Goal: Task Accomplishment & Management: Complete application form

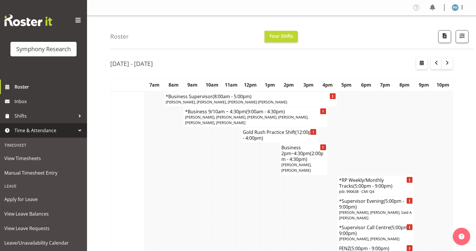
click at [78, 130] on div at bounding box center [79, 130] width 9 height 9
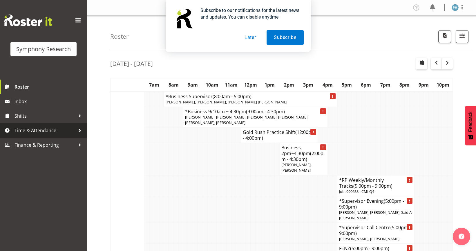
click at [78, 129] on div at bounding box center [79, 130] width 9 height 9
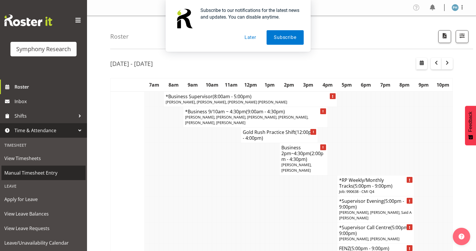
click at [53, 174] on span "Manual Timesheet Entry" at bounding box center [43, 172] width 78 height 9
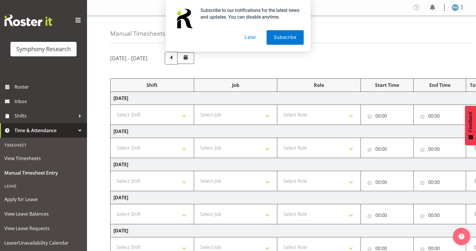
click at [252, 36] on button "Later" at bounding box center [250, 37] width 26 height 15
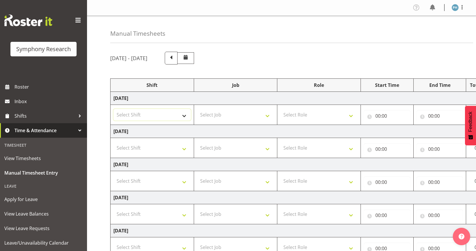
click at [184, 117] on select "Select Shift !!Weekend Residential (Roster IT Shift Label) *Business 9/10am ~ 4…" at bounding box center [151, 115] width 77 height 12
select select "56692"
click at [113, 109] on select "Select Shift !!Weekend Residential (Roster IT Shift Label) *Business 9/10am ~ 4…" at bounding box center [151, 115] width 77 height 12
click at [267, 113] on select "Select Job 550060 IF Admin 553492 World Poll Aus Wave 2 Main 2025 553493 World …" at bounding box center [235, 115] width 77 height 12
select select "10499"
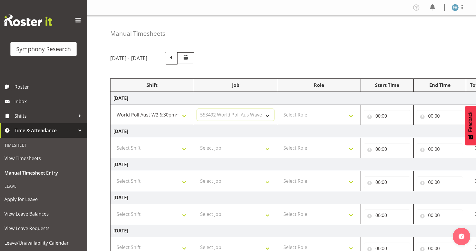
click at [197, 109] on select "Select Job 550060 IF Admin 553492 World Poll Aus Wave 2 Main 2025 553493 World …" at bounding box center [235, 115] width 77 height 12
click at [353, 117] on select "Select Role Briefing Interviewing" at bounding box center [318, 115] width 77 height 12
select select "47"
click at [280, 109] on select "Select Role Briefing Interviewing" at bounding box center [318, 115] width 77 height 12
click at [381, 115] on input "00:00" at bounding box center [387, 116] width 47 height 12
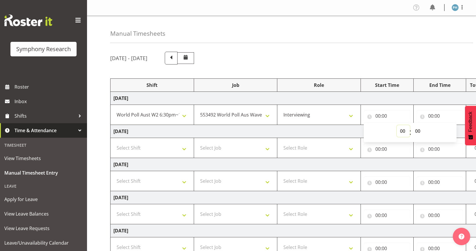
click at [401, 128] on select "00 01 02 03 04 05 06 07 08 09 10 11 12 13 14 15 16 17 18 19 20 21 22 23" at bounding box center [403, 131] width 13 height 12
select select "17"
click at [397, 125] on select "00 01 02 03 04 05 06 07 08 09 10 11 12 13 14 15 16 17 18 19 20 21 22 23" at bounding box center [403, 131] width 13 height 12
type input "17:00"
click at [431, 116] on input "00:00" at bounding box center [440, 116] width 47 height 12
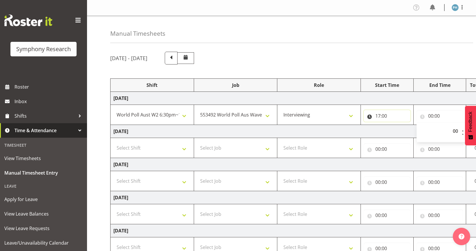
click at [378, 116] on input "17:00" at bounding box center [387, 116] width 47 height 12
click at [401, 133] on select "00 01 02 03 04 05 06 07 08 09 10 11 12 13 14 15 16 17 18 19 20 21 22 23" at bounding box center [403, 131] width 13 height 12
select select "18"
click at [397, 125] on select "00 01 02 03 04 05 06 07 08 09 10 11 12 13 14 15 16 17 18 19 20 21 22 23" at bounding box center [403, 131] width 13 height 12
type input "18:00"
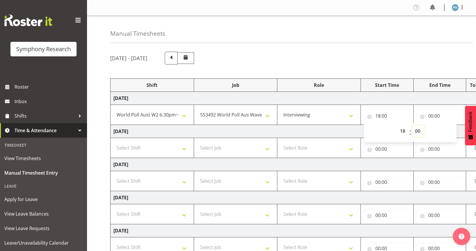
click at [420, 131] on select "00 01 02 03 04 05 06 07 08 09 10 11 12 13 14 15 16 17 18 19 20 21 22 23 24 25 2…" at bounding box center [418, 131] width 13 height 12
select select "30"
click at [412, 125] on select "00 01 02 03 04 05 06 07 08 09 10 11 12 13 14 15 16 17 18 19 20 21 22 23 24 25 2…" at bounding box center [418, 131] width 13 height 12
type input "18:30"
click at [431, 116] on input "00:00" at bounding box center [440, 116] width 47 height 12
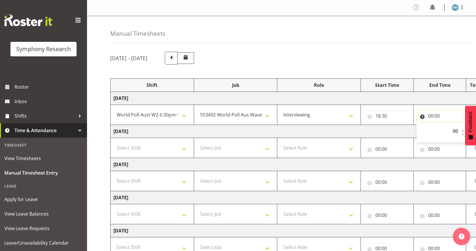
click at [431, 116] on input "00:00" at bounding box center [440, 116] width 47 height 12
click at [436, 116] on input "00:00" at bounding box center [440, 116] width 47 height 12
click at [430, 116] on input "00:00" at bounding box center [440, 116] width 47 height 12
click at [454, 130] on select "00 01 02 03 04 05 06 07 08 09 10 11 12 13 14 15 16 17 18 19 20 21 22 23" at bounding box center [456, 131] width 13 height 12
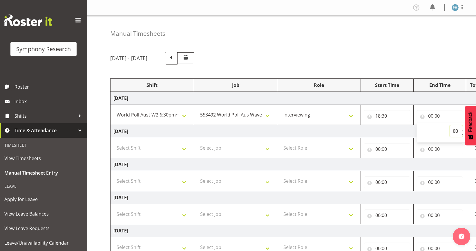
select select "22"
click at [450, 125] on select "00 01 02 03 04 05 06 07 08 09 10 11 12 13 14 15 16 17 18 19 20 21 22 23" at bounding box center [456, 131] width 13 height 12
type input "22:00"
click at [437, 116] on input "22:00" at bounding box center [440, 116] width 47 height 12
click at [473, 143] on button "Feedback" at bounding box center [470, 125] width 11 height 39
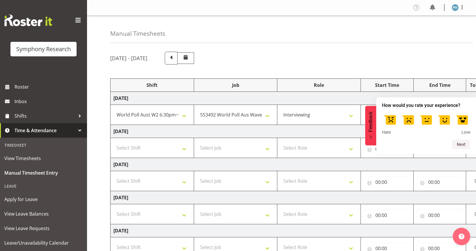
click at [443, 122] on label at bounding box center [444, 119] width 16 height 16
click at [444, 111] on input "4" at bounding box center [444, 111] width 0 height 0
click at [458, 143] on button "Next" at bounding box center [461, 144] width 18 height 9
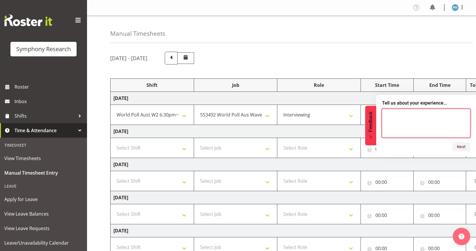
click at [403, 121] on textarea at bounding box center [426, 123] width 88 height 28
type textarea "thanks"
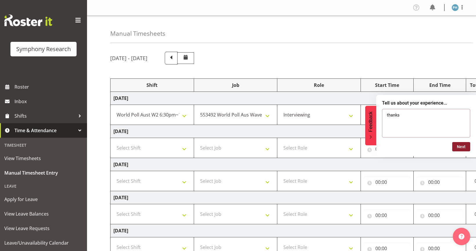
click at [465, 145] on button "Next" at bounding box center [461, 146] width 18 height 9
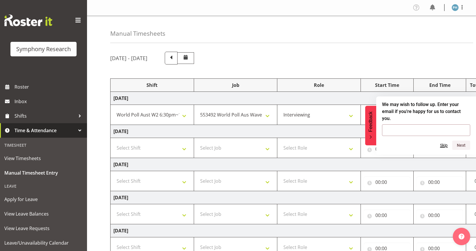
click at [447, 143] on button "Skip" at bounding box center [444, 145] width 8 height 5
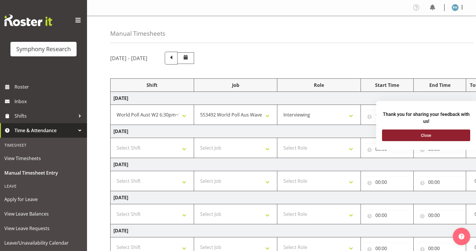
click at [444, 135] on button "Close" at bounding box center [426, 135] width 88 height 12
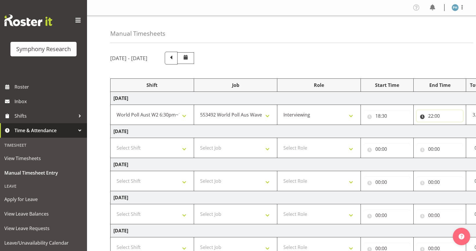
click at [438, 117] on input "22:00" at bounding box center [440, 116] width 47 height 12
click at [471, 128] on select "00 01 02 03 04 05 06 07 08 09 10 11 12 13 14 15 16 17 18 19 20 21 22 23 24 25 2…" at bounding box center [471, 131] width 13 height 12
select select "30"
click at [465, 125] on select "00 01 02 03 04 05 06 07 08 09 10 11 12 13 14 15 16 17 18 19 20 21 22 23 24 25 2…" at bounding box center [471, 131] width 13 height 12
type input "22:30"
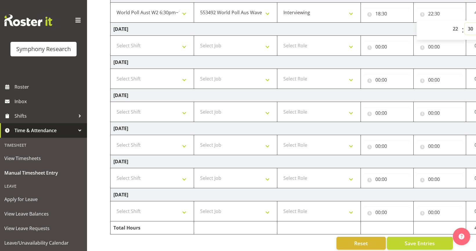
scroll to position [110, 0]
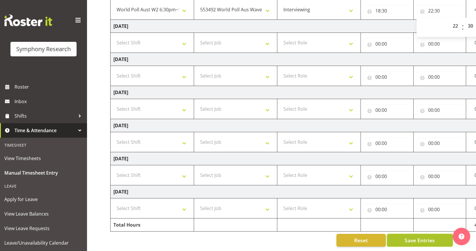
click at [416, 236] on span "Save Entries" at bounding box center [420, 240] width 30 height 8
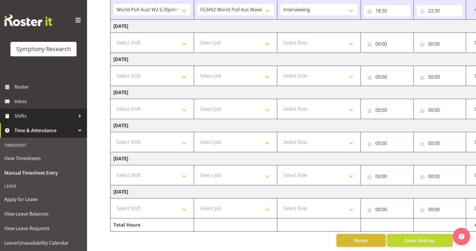
click at [41, 110] on link "Shifts" at bounding box center [43, 116] width 87 height 15
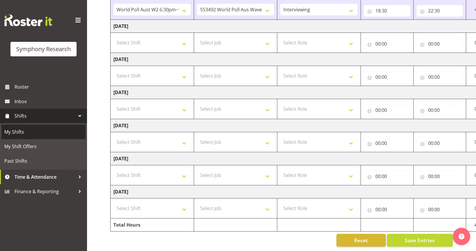
click at [25, 129] on span "My Shifts" at bounding box center [43, 131] width 78 height 9
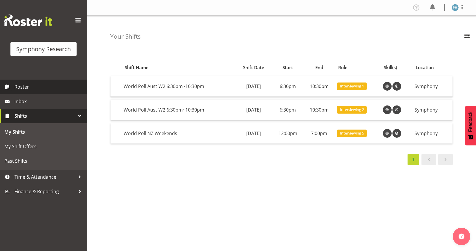
click at [24, 86] on span "Roster" at bounding box center [50, 86] width 70 height 9
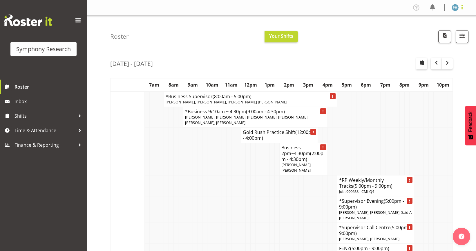
click at [460, 6] on span at bounding box center [462, 7] width 7 height 7
click at [429, 29] on link "Log Out" at bounding box center [438, 30] width 56 height 10
